Goal: Communication & Community: Answer question/provide support

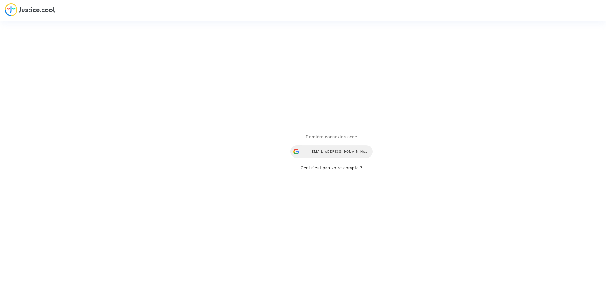
click at [340, 150] on div "ealvarez@reclamaciondevuelos.com" at bounding box center [331, 151] width 82 height 13
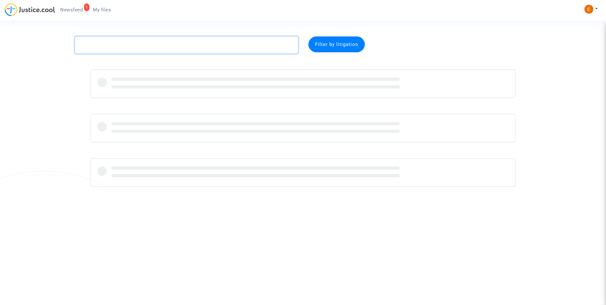
paste textarea "Nollin"
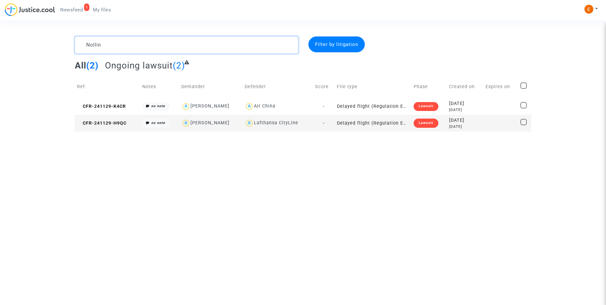
type textarea "Nollin"
click at [415, 121] on div "Lawsuit" at bounding box center [425, 122] width 25 height 9
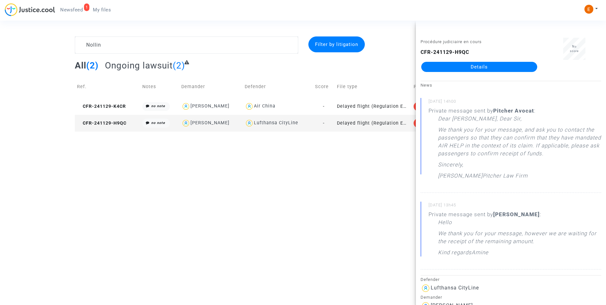
click at [468, 65] on link "Details" at bounding box center [479, 67] width 116 height 10
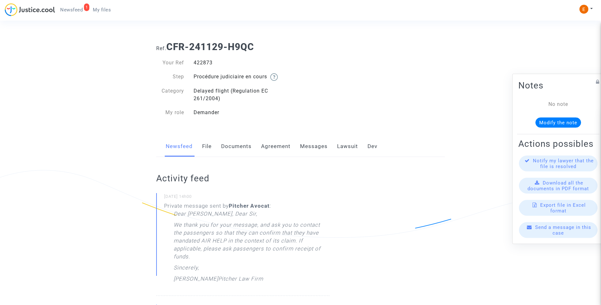
click at [351, 149] on link "Lawsuit" at bounding box center [347, 146] width 21 height 21
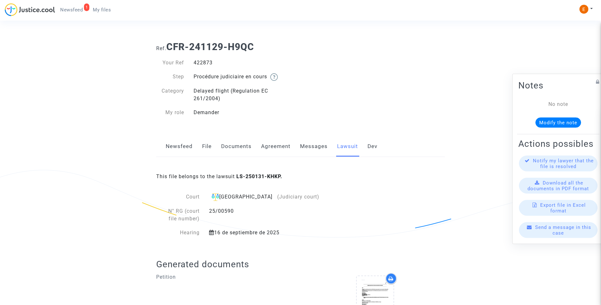
click at [319, 148] on link "Messages" at bounding box center [314, 146] width 28 height 21
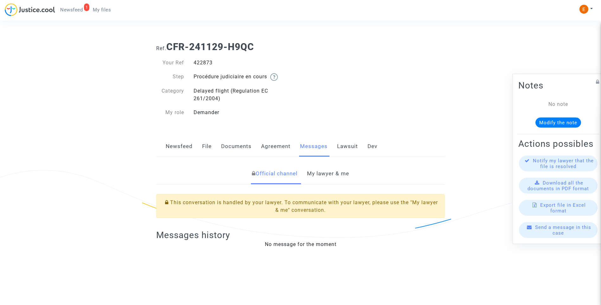
click at [329, 174] on link "My lawyer & me" at bounding box center [328, 173] width 42 height 21
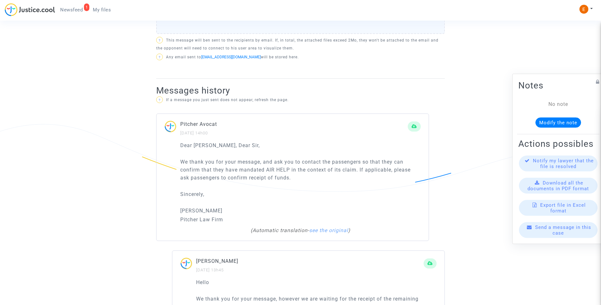
scroll to position [190, 0]
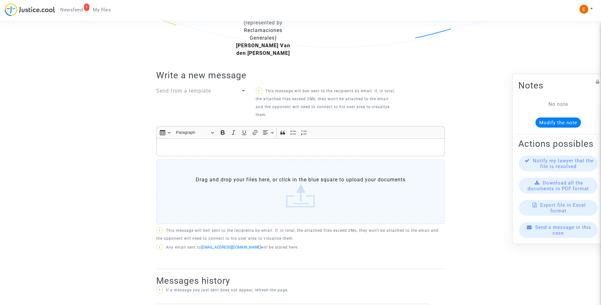
click at [282, 143] on p "Rich Text Editor, main" at bounding box center [301, 147] width 282 height 8
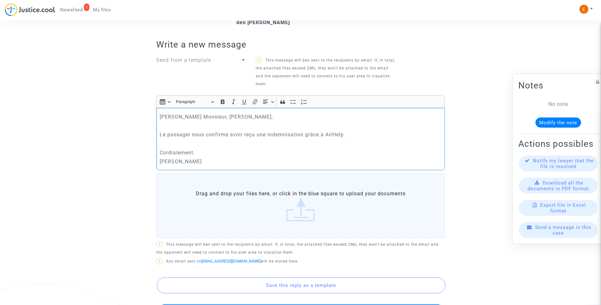
scroll to position [317, 0]
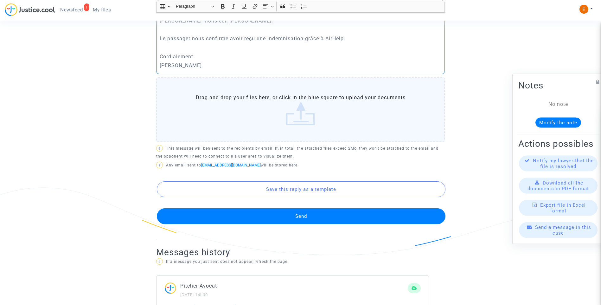
click at [318, 208] on button "Send" at bounding box center [301, 216] width 289 height 16
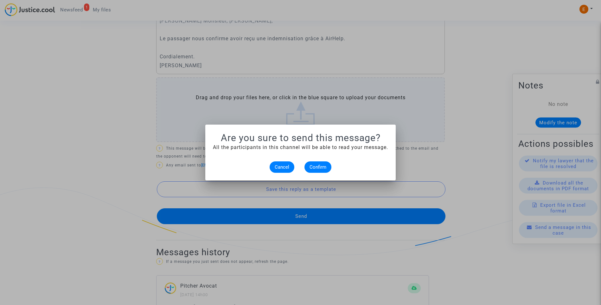
scroll to position [0, 0]
click at [323, 166] on span "Confirm" at bounding box center [317, 167] width 17 height 6
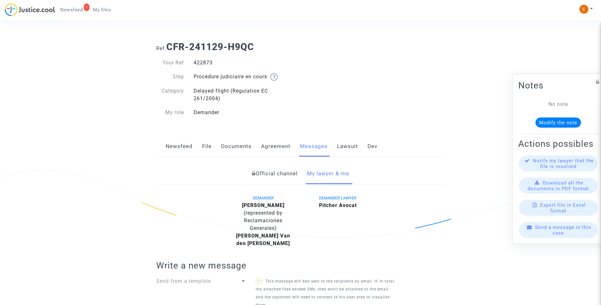
scroll to position [317, 0]
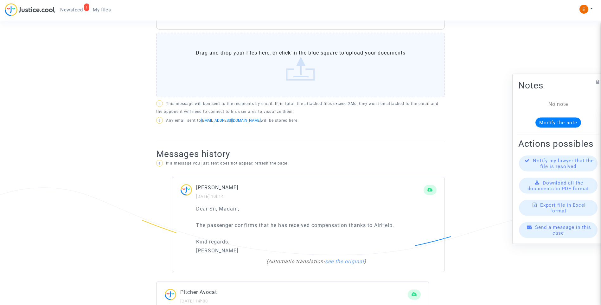
click at [76, 12] on span "Newsfeed" at bounding box center [71, 10] width 22 height 6
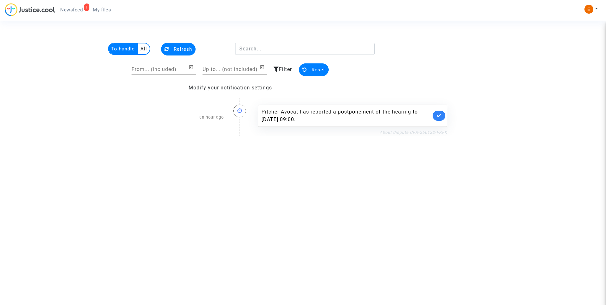
click at [394, 131] on link "About dispute CFR-250122-FKFK" at bounding box center [412, 132] width 67 height 5
click at [442, 115] on link at bounding box center [438, 116] width 13 height 10
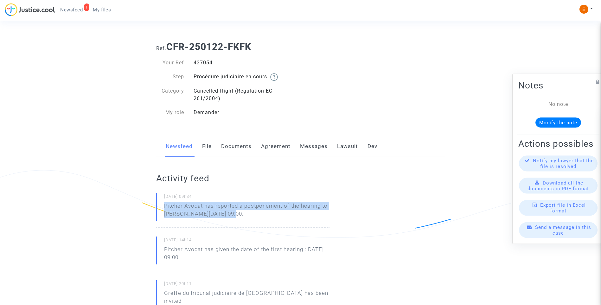
drag, startPoint x: 249, startPoint y: 216, endPoint x: 146, endPoint y: 207, distance: 103.3
drag, startPoint x: 146, startPoint y: 207, endPoint x: 186, endPoint y: 213, distance: 40.3
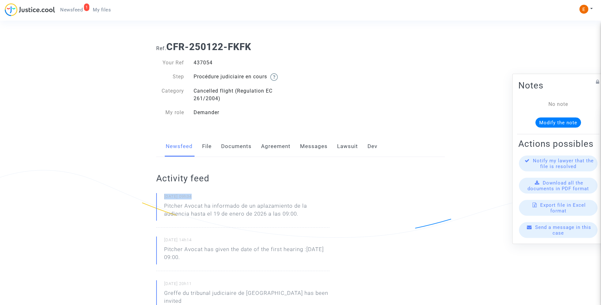
click at [215, 214] on p "Pitcher Avocat ha informado de un aplazamiento de la audiencia hasta el 19 de e…" at bounding box center [246, 211] width 165 height 19
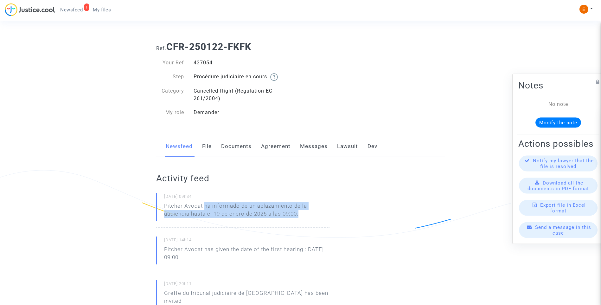
drag, startPoint x: 205, startPoint y: 206, endPoint x: 337, endPoint y: 208, distance: 132.1
drag, startPoint x: 337, startPoint y: 208, endPoint x: 286, endPoint y: 209, distance: 51.3
copy p "ha informado de un aplazamiento de la audiencia hasta el 19 de enero de 2026 a …"
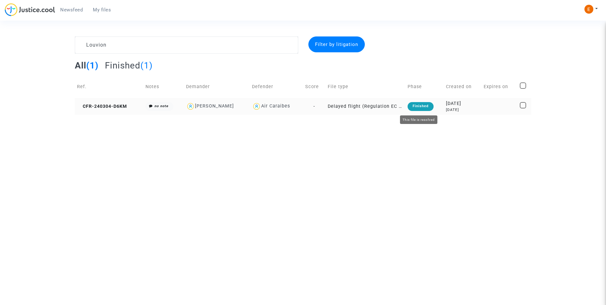
type textarea "Louvion"
click at [414, 106] on div "Finished" at bounding box center [420, 106] width 26 height 9
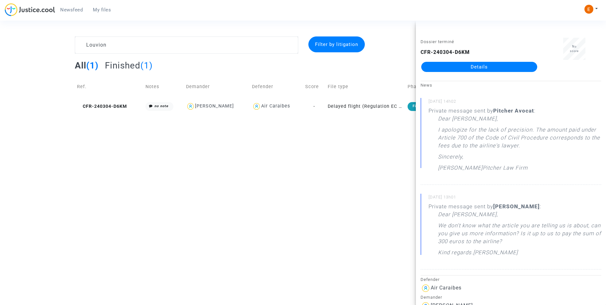
click at [476, 67] on link "Details" at bounding box center [479, 67] width 116 height 10
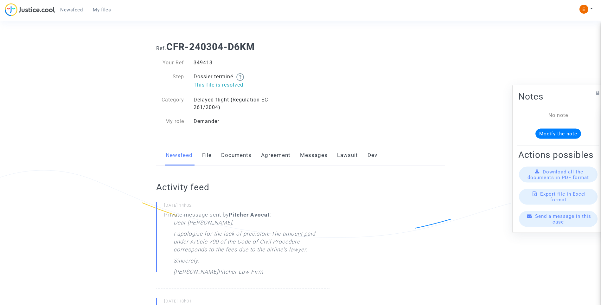
click at [312, 155] on link "Messages" at bounding box center [314, 155] width 28 height 21
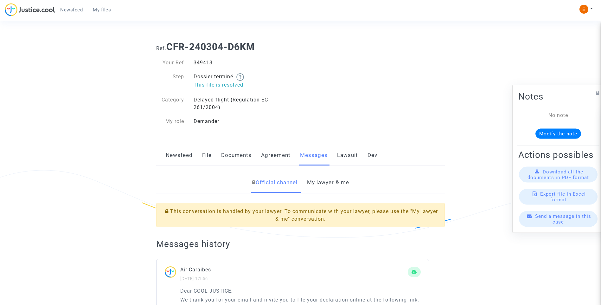
click at [341, 184] on link "My lawyer & me" at bounding box center [328, 182] width 42 height 21
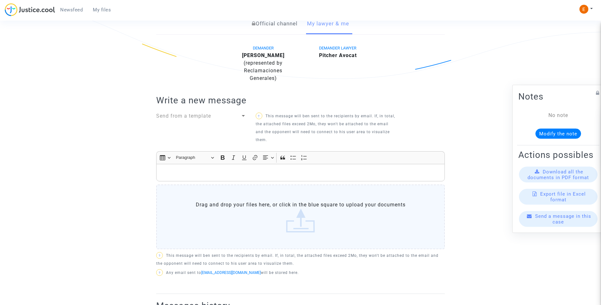
scroll to position [158, 0]
click at [201, 175] on p "Rich Text Editor, main" at bounding box center [301, 173] width 282 height 8
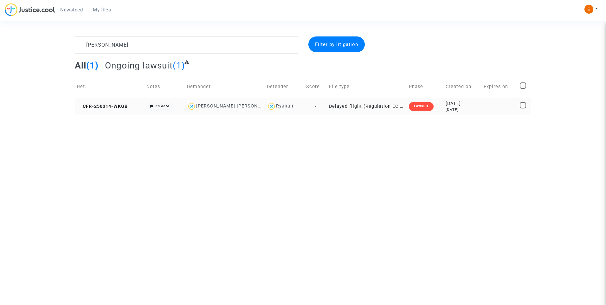
type textarea "[PERSON_NAME]"
click at [421, 106] on div "Lawsuit" at bounding box center [421, 106] width 25 height 9
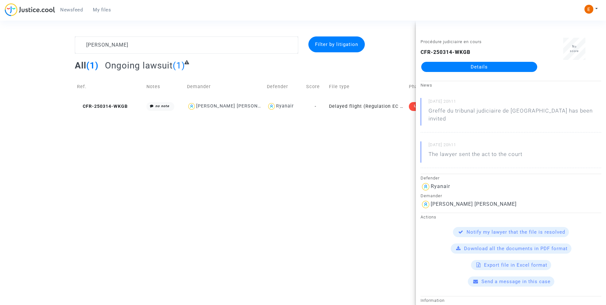
click at [475, 65] on link "Details" at bounding box center [479, 67] width 116 height 10
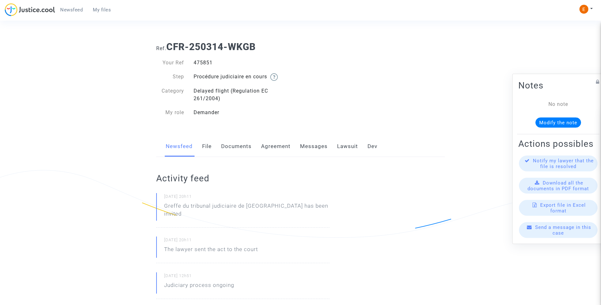
click at [321, 148] on link "Messages" at bounding box center [314, 146] width 28 height 21
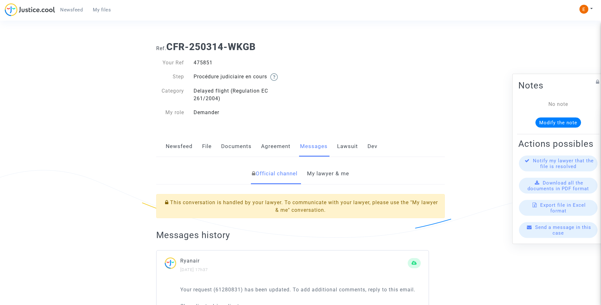
click at [347, 148] on link "Lawsuit" at bounding box center [347, 146] width 21 height 21
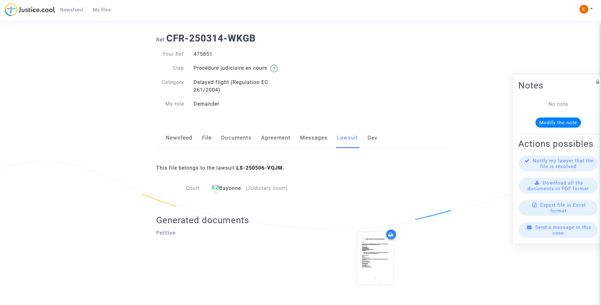
scroll to position [13, 0]
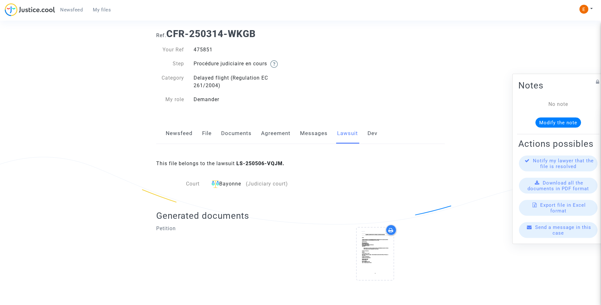
click at [317, 127] on link "Messages" at bounding box center [314, 133] width 28 height 21
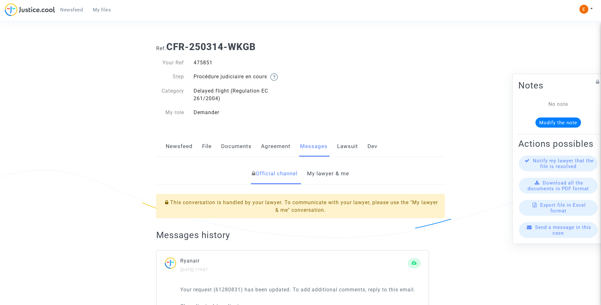
click at [328, 173] on link "My lawyer & me" at bounding box center [328, 173] width 42 height 21
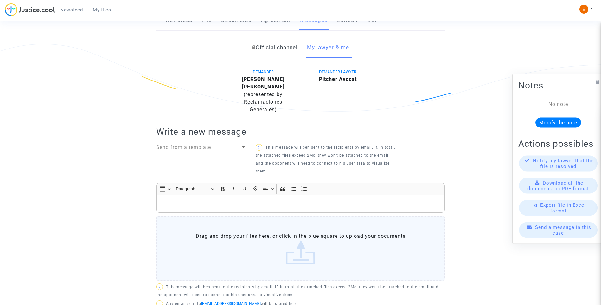
scroll to position [185, 0]
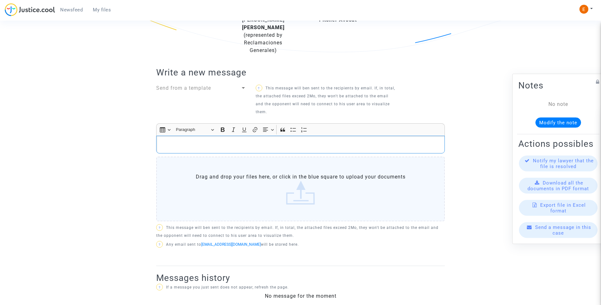
click at [295, 141] on p "Rich Text Editor, main" at bounding box center [301, 145] width 282 height 8
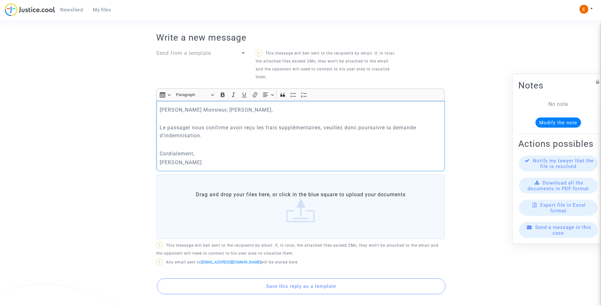
scroll to position [280, 0]
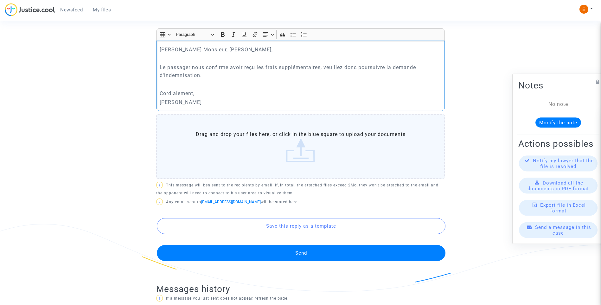
click at [300, 252] on button "Send" at bounding box center [301, 253] width 289 height 16
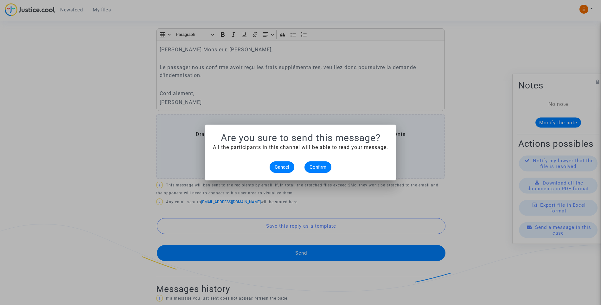
scroll to position [0, 0]
click at [317, 164] on span "Confirm" at bounding box center [317, 167] width 17 height 6
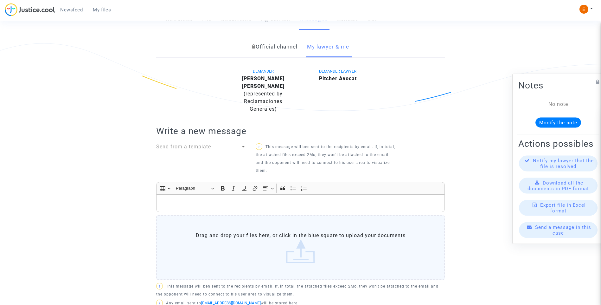
scroll to position [90, 0]
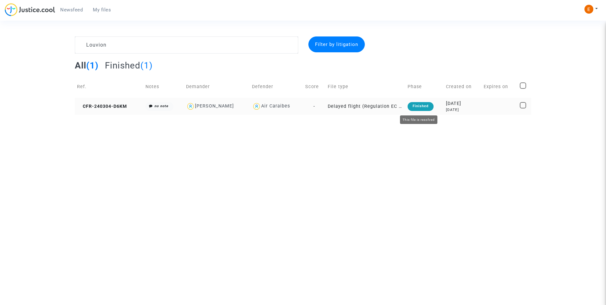
type textarea "Louvion"
click at [421, 106] on div "Finished" at bounding box center [420, 106] width 26 height 9
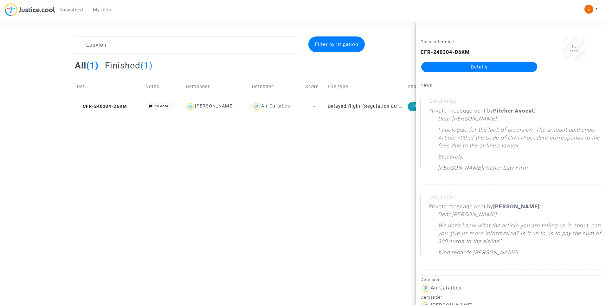
click at [469, 64] on link "Details" at bounding box center [479, 67] width 116 height 10
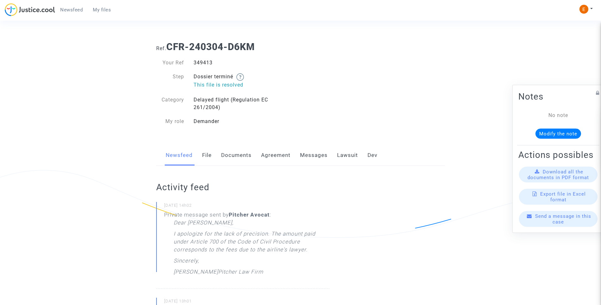
click at [315, 156] on link "Messages" at bounding box center [314, 155] width 28 height 21
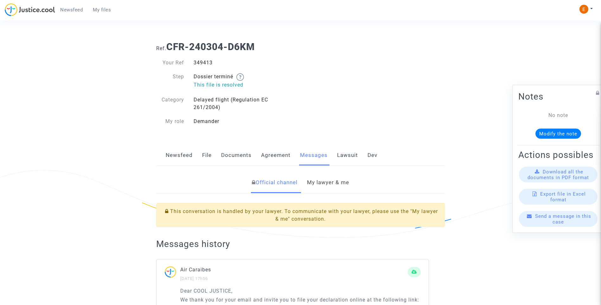
click at [322, 177] on link "My lawyer & me" at bounding box center [328, 182] width 42 height 21
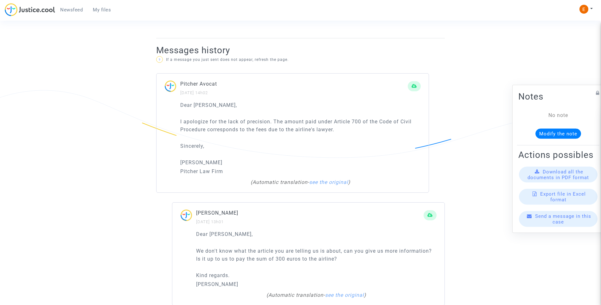
scroll to position [412, 0]
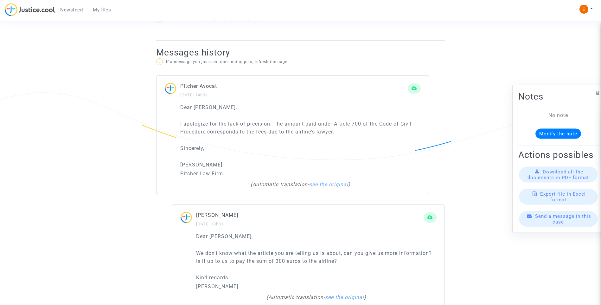
drag, startPoint x: 358, startPoint y: 133, endPoint x: 168, endPoint y: 122, distance: 190.7
click at [168, 122] on div "Dear Erik, I apologize for the lack of precision. The amount paid under Article…" at bounding box center [292, 149] width 272 height 92
drag, startPoint x: 168, startPoint y: 122, endPoint x: 220, endPoint y: 130, distance: 53.2
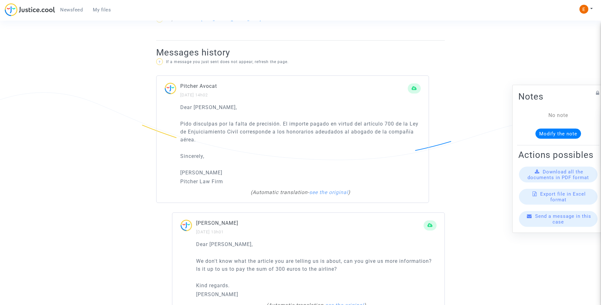
click at [274, 145] on div "Dear Erik, Pido disculpas por la falta de precisión. El importe pagado en virtu…" at bounding box center [300, 144] width 240 height 82
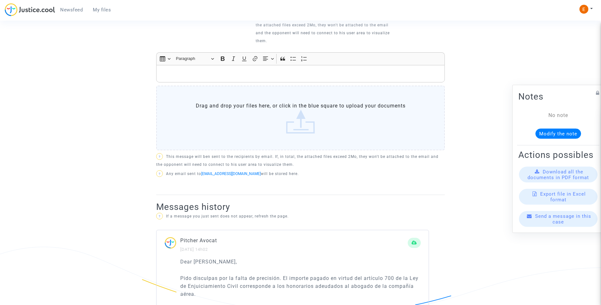
scroll to position [222, 0]
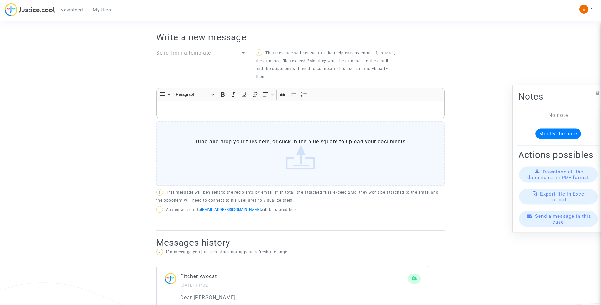
click at [200, 115] on div "Rich Text Editor, main" at bounding box center [300, 110] width 289 height 18
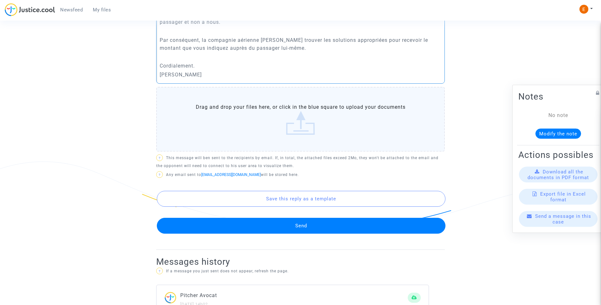
scroll to position [348, 0]
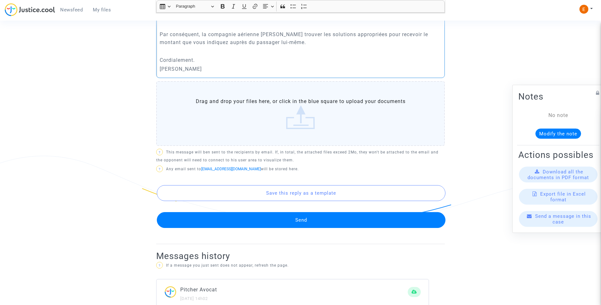
click at [314, 216] on button "Send" at bounding box center [301, 220] width 289 height 16
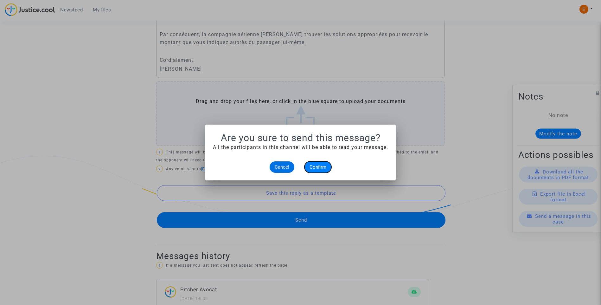
click at [315, 169] on span "Confirm" at bounding box center [317, 167] width 17 height 6
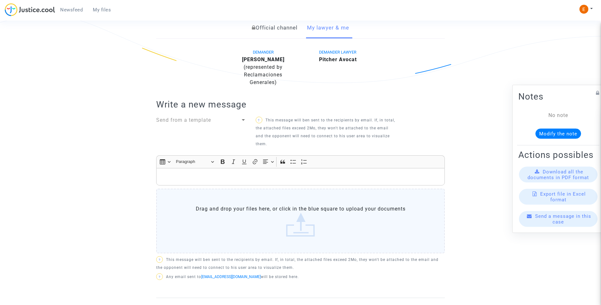
scroll to position [127, 0]
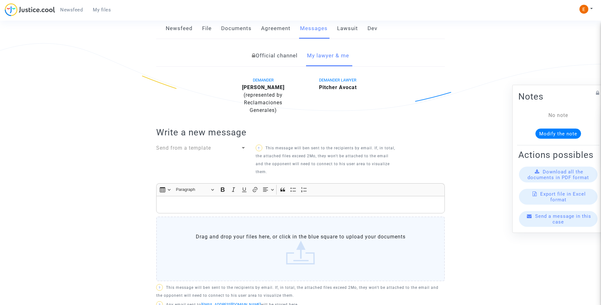
click at [102, 12] on span "My files" at bounding box center [102, 10] width 18 height 6
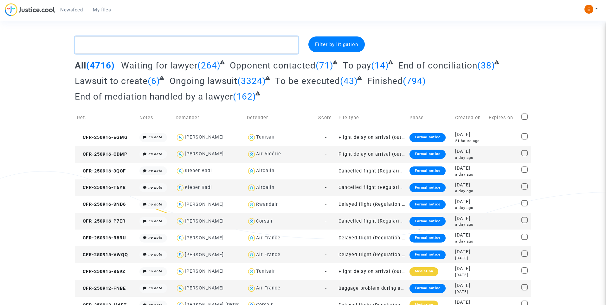
paste textarea "Gastrin"
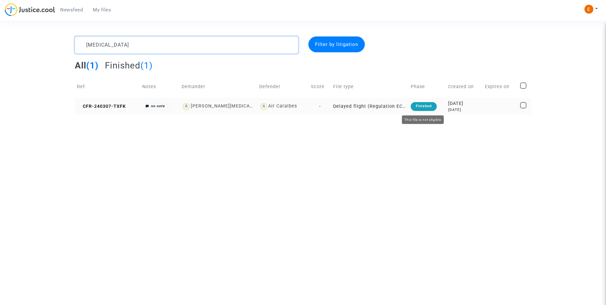
type textarea "Gastrin"
click at [423, 108] on div "Finished" at bounding box center [423, 106] width 26 height 9
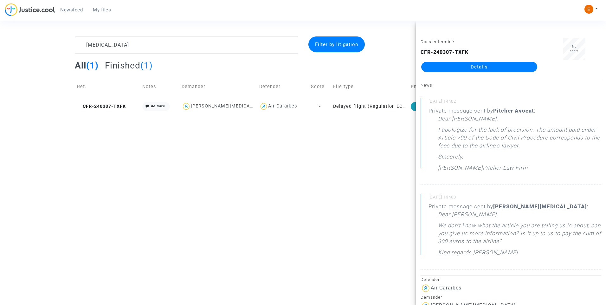
click at [485, 68] on link "Details" at bounding box center [479, 67] width 116 height 10
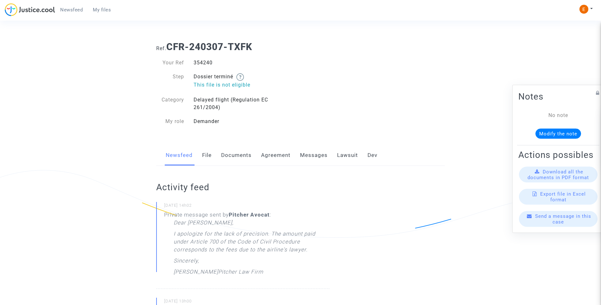
click at [320, 155] on link "Messages" at bounding box center [314, 155] width 28 height 21
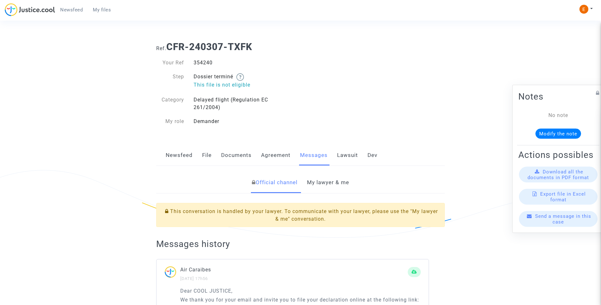
click at [346, 154] on link "Lawsuit" at bounding box center [347, 155] width 21 height 21
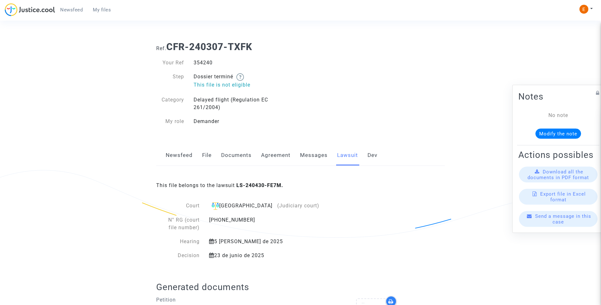
click at [314, 157] on link "Messages" at bounding box center [314, 155] width 28 height 21
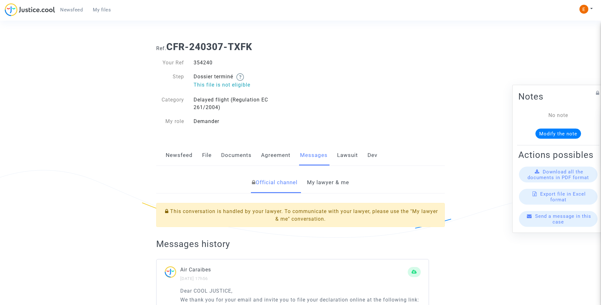
click at [335, 184] on link "My lawyer & me" at bounding box center [328, 182] width 42 height 21
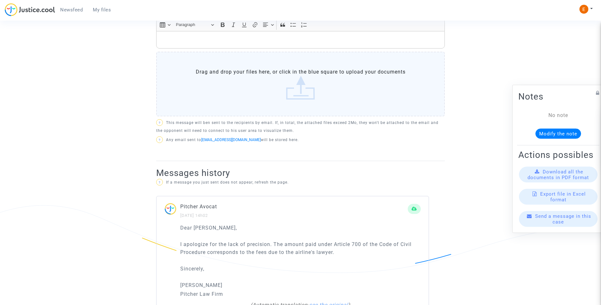
scroll to position [285, 0]
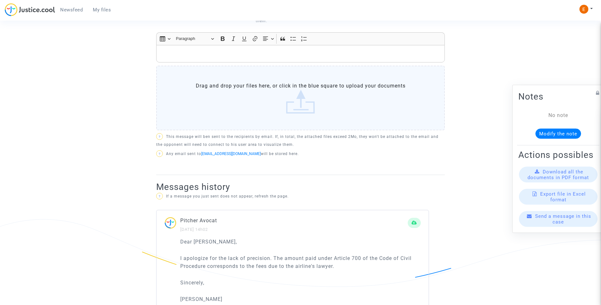
click at [204, 50] on p "Rich Text Editor, main" at bounding box center [301, 54] width 282 height 8
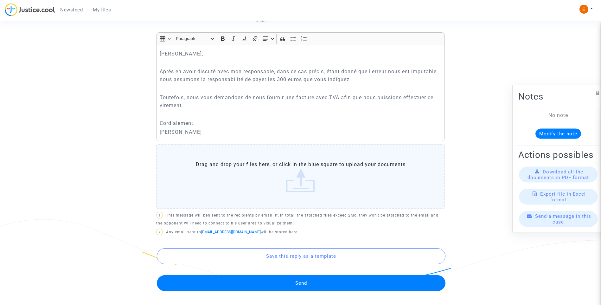
click at [305, 275] on button "Send" at bounding box center [301, 283] width 289 height 16
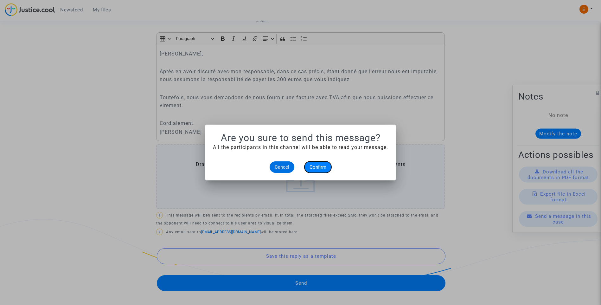
click at [324, 168] on span "Confirm" at bounding box center [317, 167] width 17 height 6
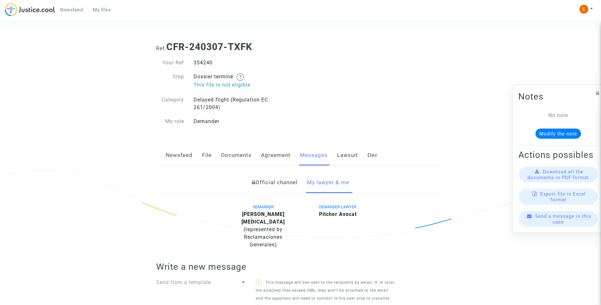
scroll to position [285, 0]
